Goal: Find specific page/section: Find specific page/section

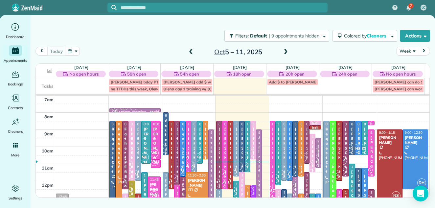
click at [409, 49] on button "Week" at bounding box center [407, 51] width 21 height 9
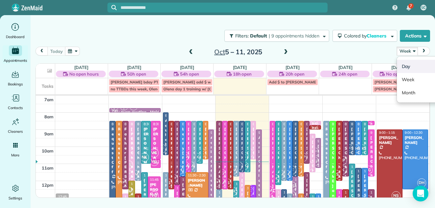
click at [407, 68] on link "Day" at bounding box center [423, 66] width 52 height 13
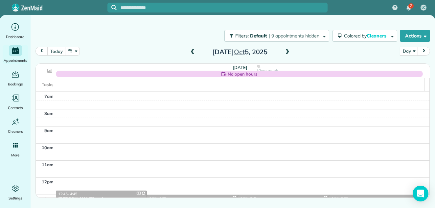
click at [288, 52] on span at bounding box center [287, 52] width 7 height 6
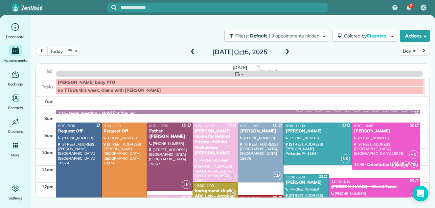
click at [288, 52] on span at bounding box center [287, 52] width 7 height 6
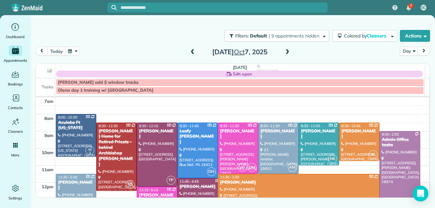
click at [288, 52] on span at bounding box center [287, 52] width 7 height 6
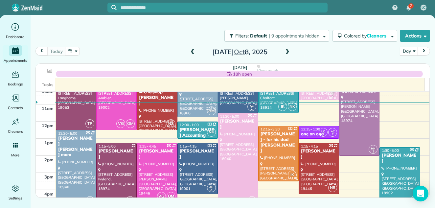
scroll to position [43, 0]
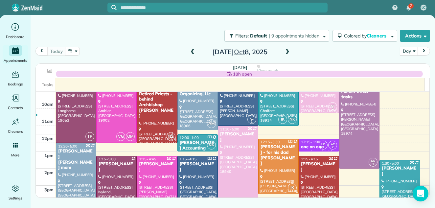
click at [284, 52] on span at bounding box center [287, 52] width 7 height 6
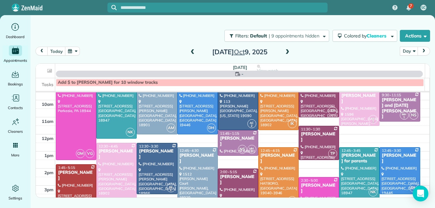
scroll to position [0, 0]
